Goal: Leave review/rating: Share an evaluation or opinion about a product, service, or content

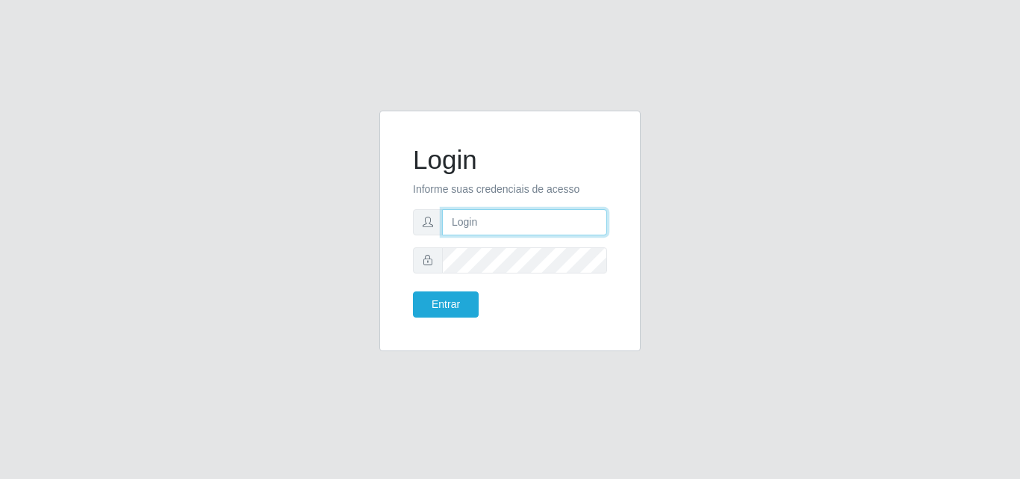
click at [515, 215] on input "text" at bounding box center [524, 222] width 165 height 26
type input "vitoria@saullus"
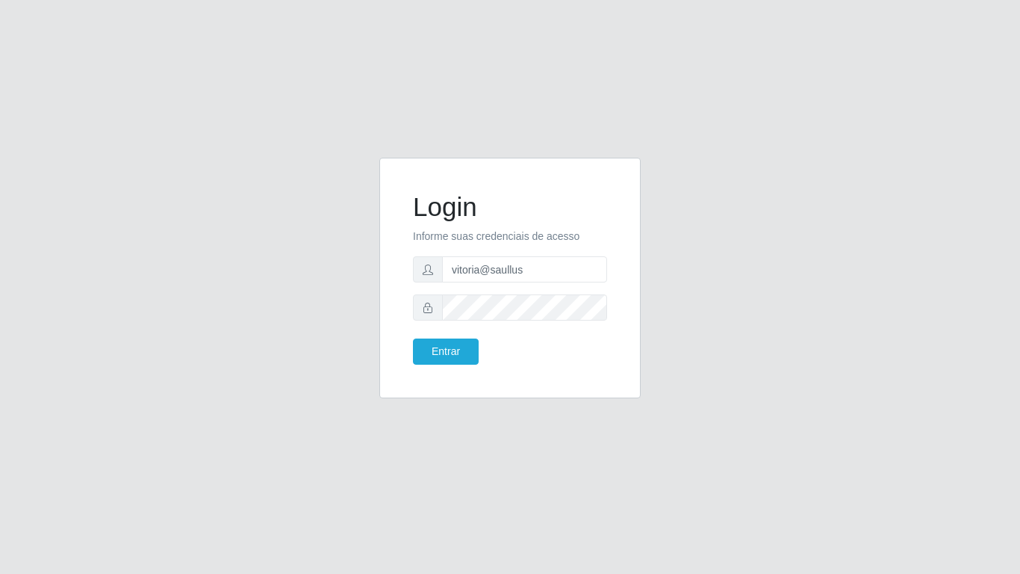
click at [712, 295] on div "Login Informe suas credenciais de acesso vitoria@saullus Entrar" at bounding box center [510, 287] width 852 height 258
click at [506, 448] on div "Login Informe suas credenciais de acesso vitoria@saullus Entrar" at bounding box center [510, 287] width 1020 height 574
click at [340, 207] on div "Login Informe suas credenciais de acesso vitoria@saullus Entrar" at bounding box center [510, 287] width 852 height 258
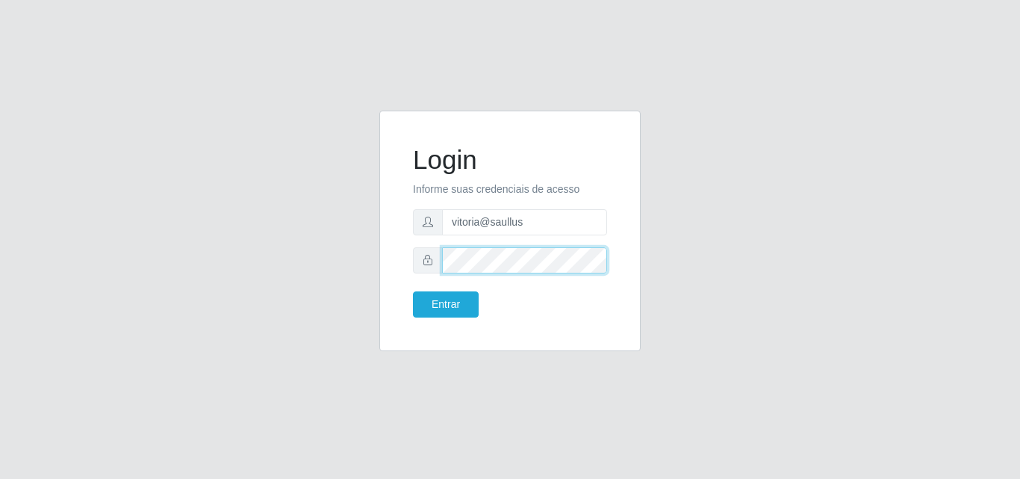
click at [413, 291] on button "Entrar" at bounding box center [446, 304] width 66 height 26
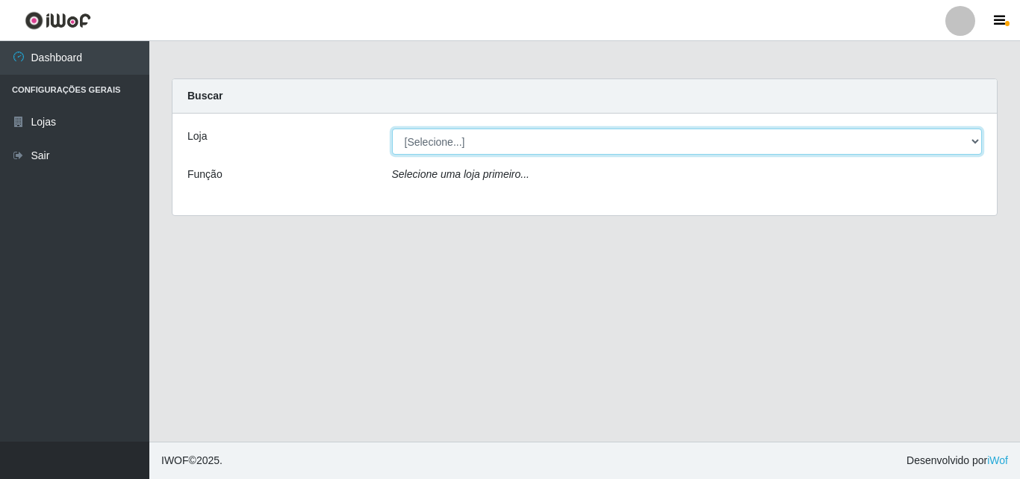
click at [477, 149] on select "[Selecione...] Saullus Supermercados" at bounding box center [687, 141] width 591 height 26
select select "423"
click at [392, 128] on select "[Selecione...] Saullus Supermercados" at bounding box center [687, 141] width 591 height 26
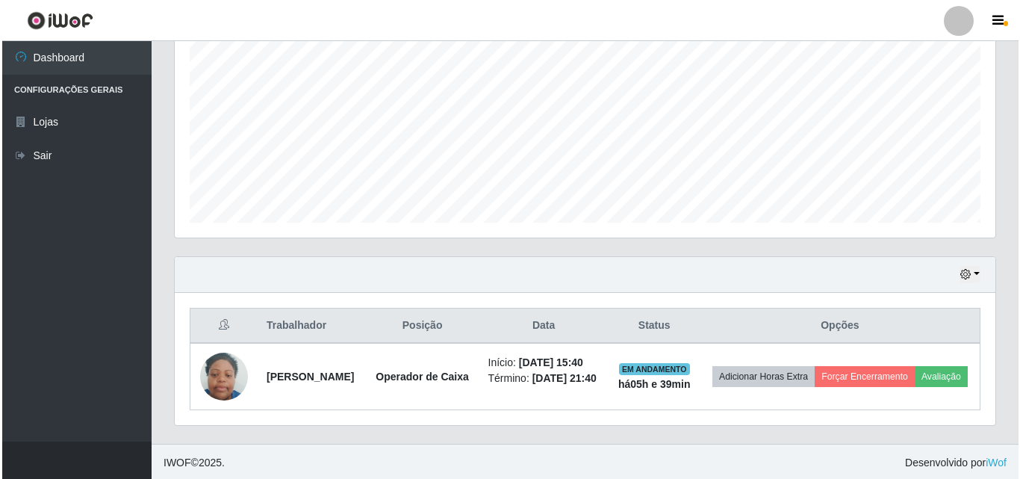
scroll to position [325, 0]
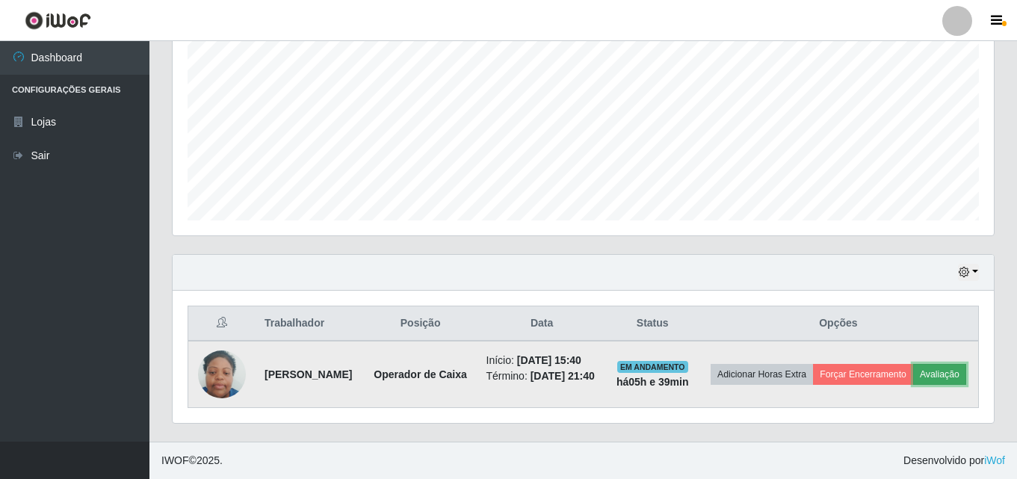
click at [712, 376] on button "Avaliação" at bounding box center [939, 374] width 53 height 21
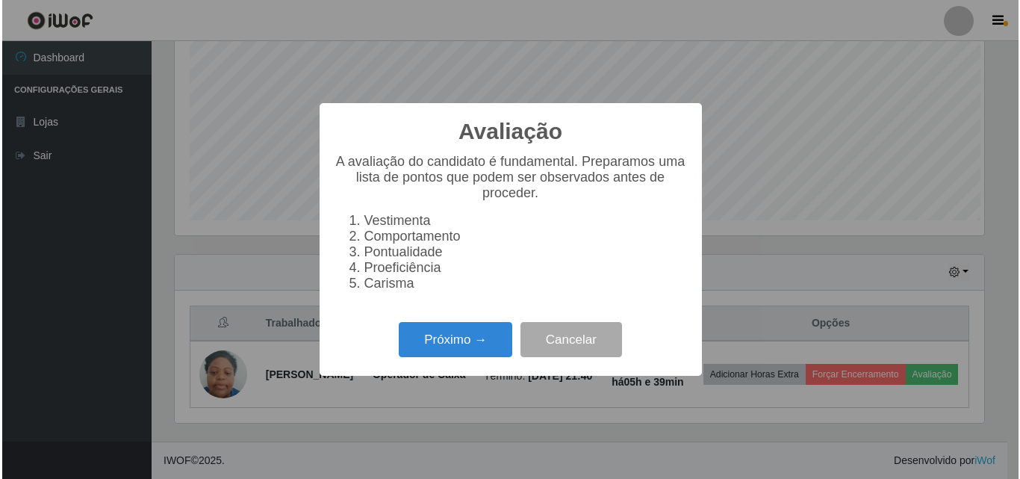
scroll to position [310, 813]
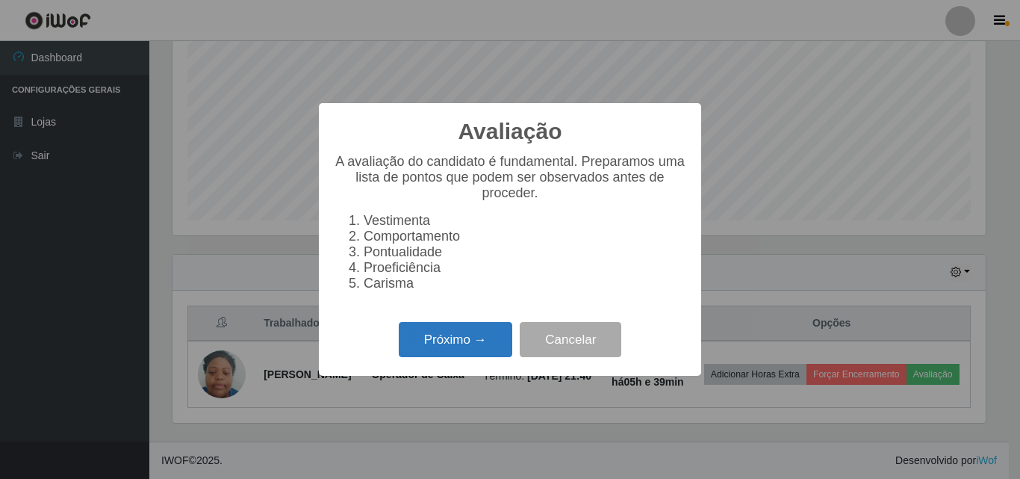
click at [483, 349] on button "Próximo →" at bounding box center [456, 339] width 114 height 35
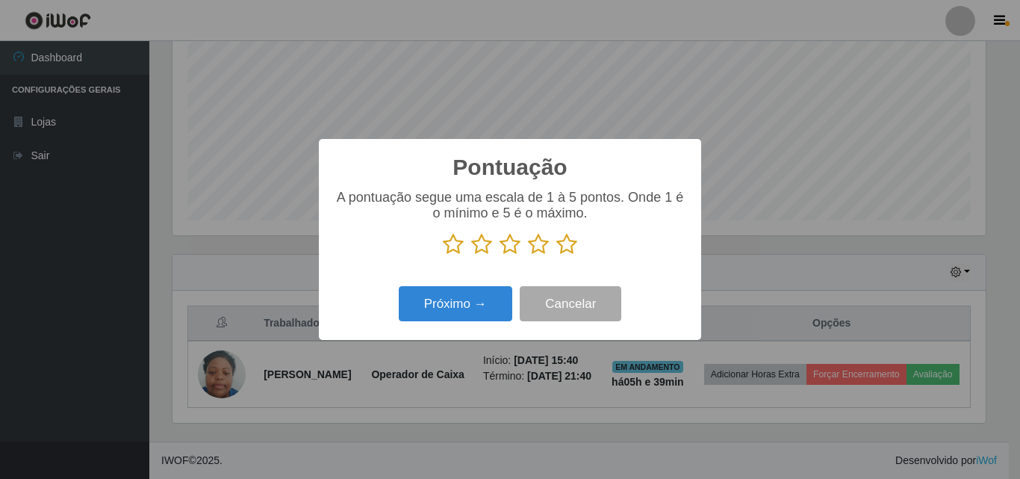
scroll to position [746678, 746175]
click at [566, 247] on icon at bounding box center [567, 244] width 21 height 22
click at [557, 255] on input "radio" at bounding box center [557, 255] width 0 height 0
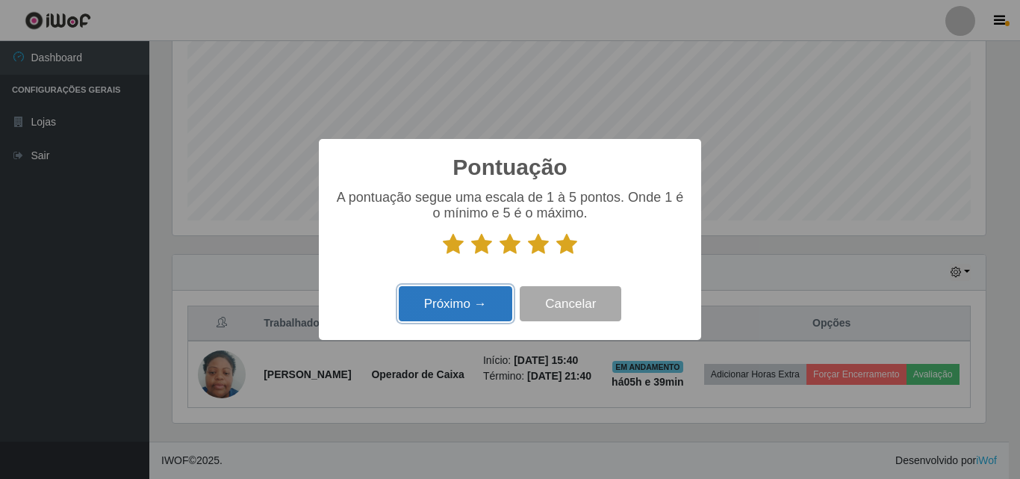
click at [486, 311] on button "Próximo →" at bounding box center [456, 303] width 114 height 35
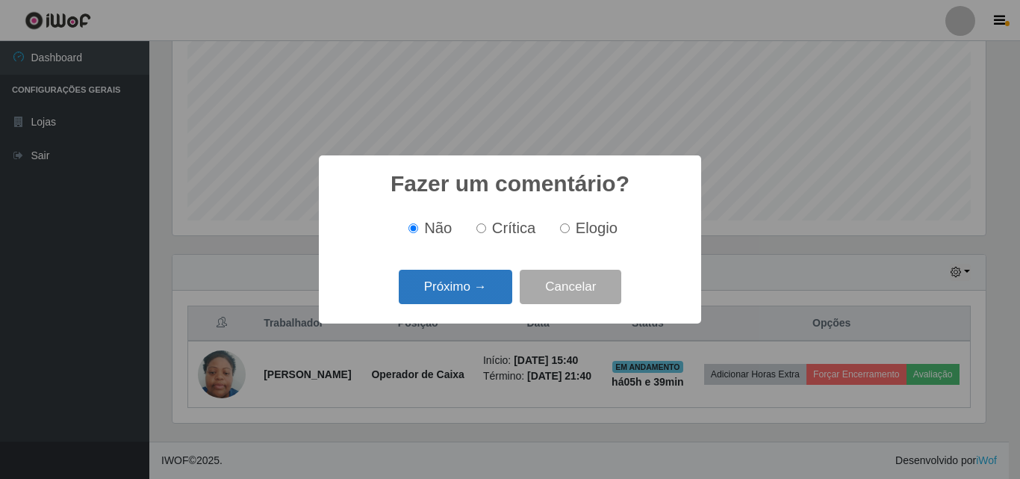
click at [483, 289] on button "Próximo →" at bounding box center [456, 287] width 114 height 35
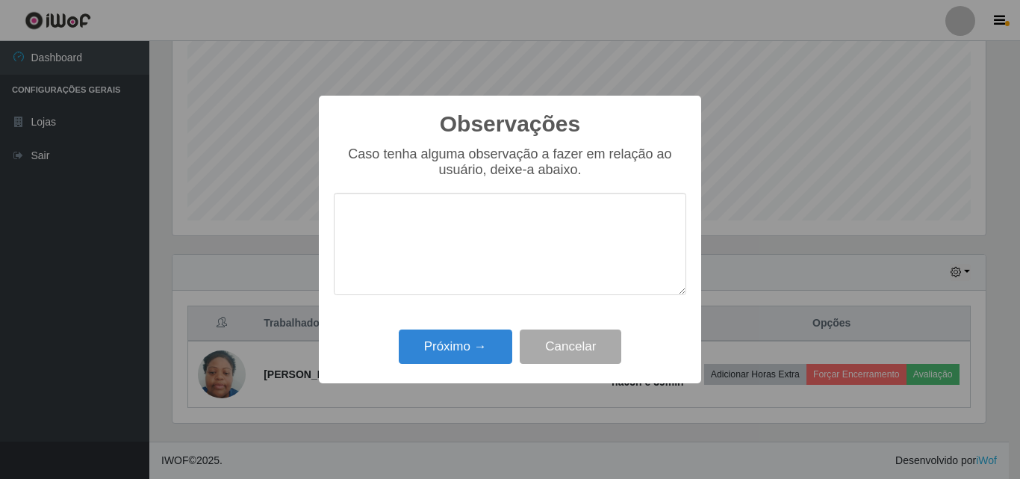
click at [486, 261] on textarea at bounding box center [510, 244] width 353 height 102
type textarea "Otimo profissional"
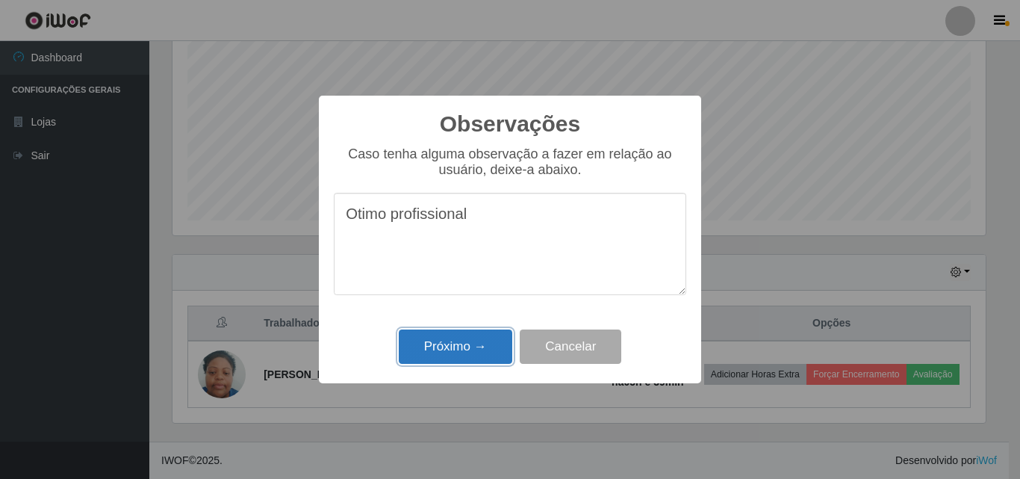
click at [475, 343] on button "Próximo →" at bounding box center [456, 346] width 114 height 35
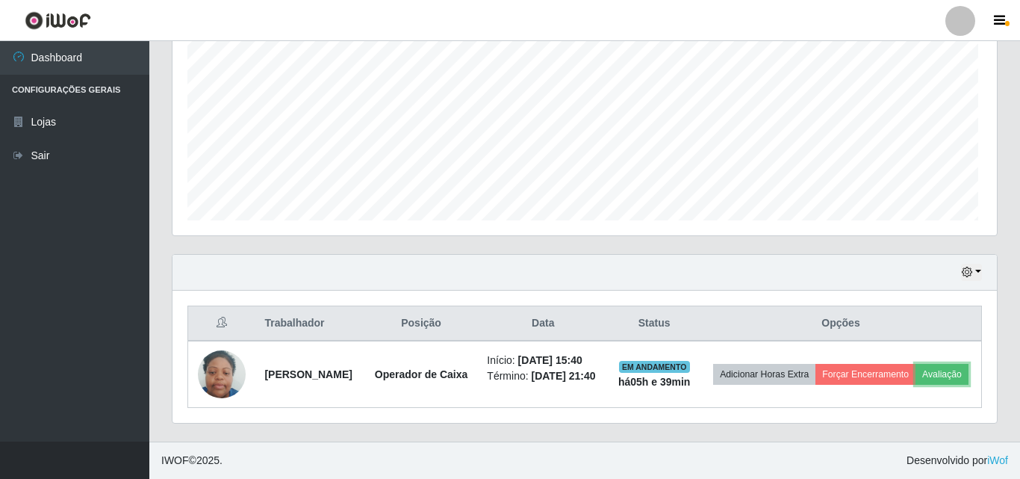
scroll to position [310, 821]
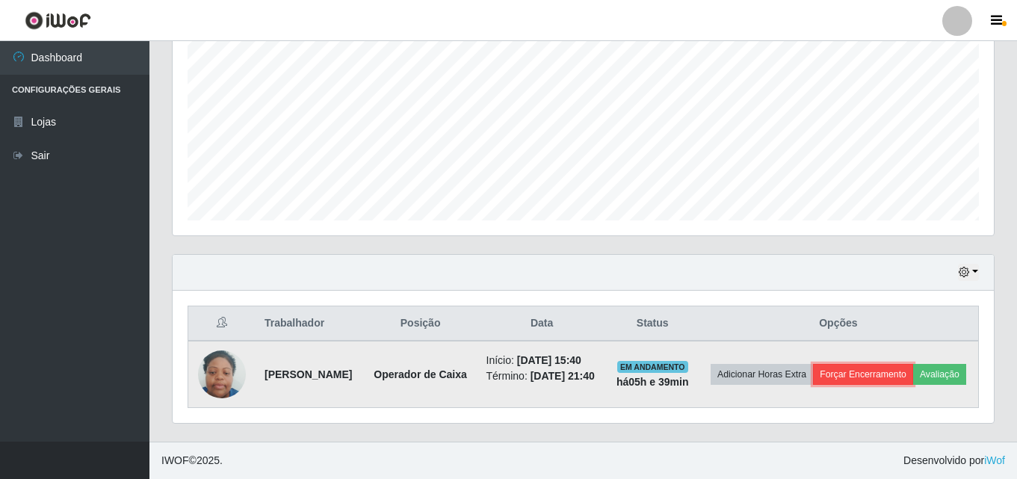
click at [712, 364] on button "Forçar Encerramento" at bounding box center [863, 374] width 100 height 21
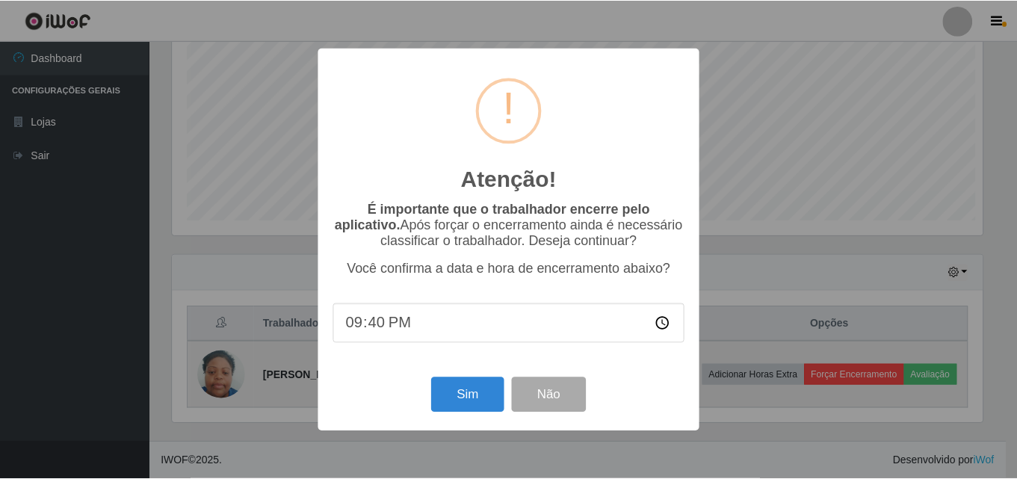
scroll to position [310, 813]
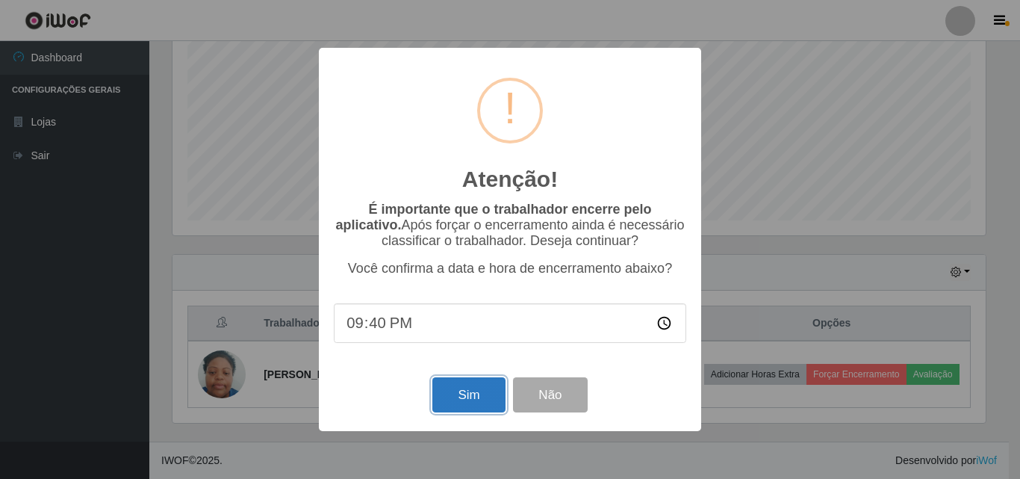
click at [489, 388] on button "Sim" at bounding box center [469, 394] width 72 height 35
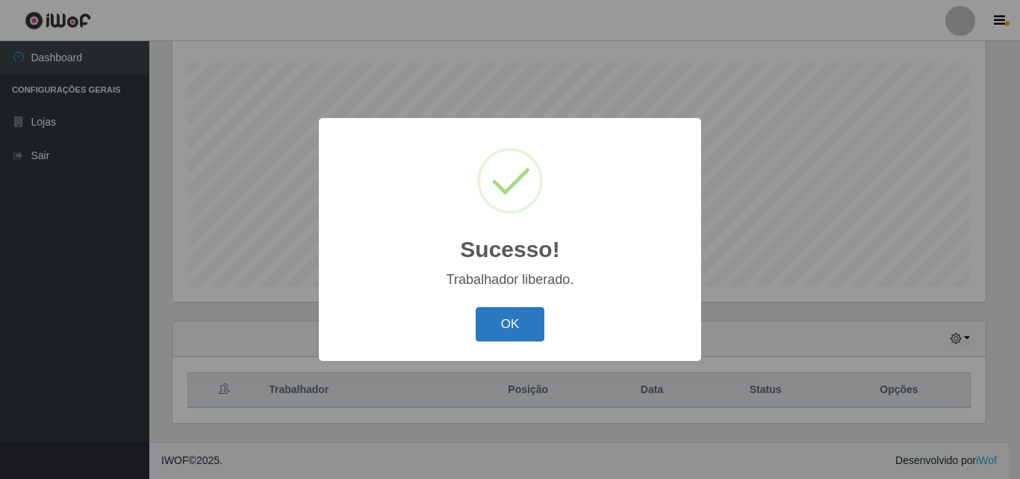
click at [500, 333] on button "OK" at bounding box center [510, 324] width 69 height 35
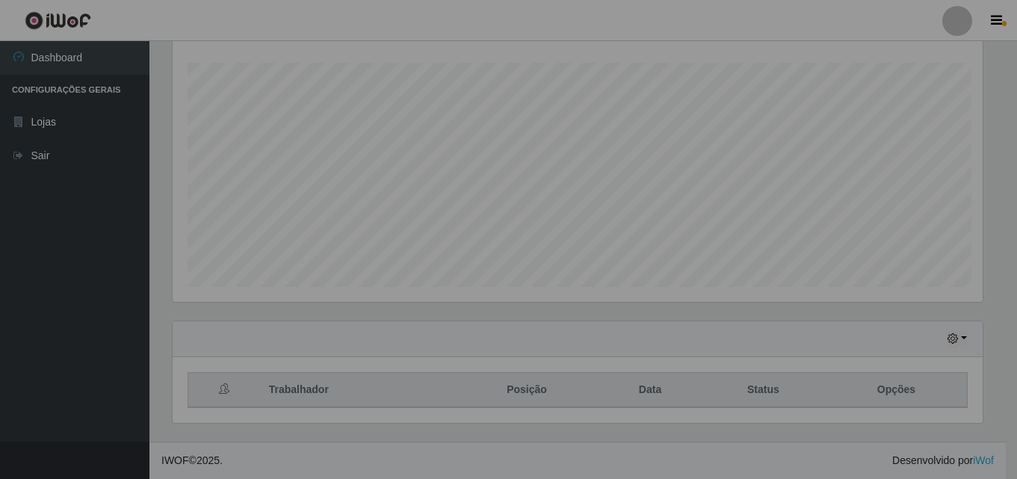
scroll to position [310, 821]
